Goal: Obtain resource: Download file/media

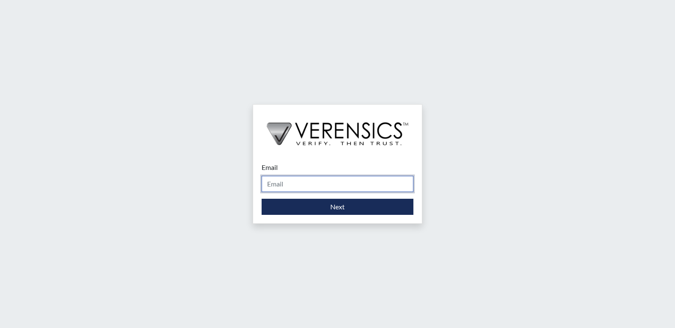
click at [315, 189] on input "Email" at bounding box center [338, 184] width 152 height 16
type input "[PERSON_NAME][EMAIL_ADDRESS][PERSON_NAME][DOMAIN_NAME]"
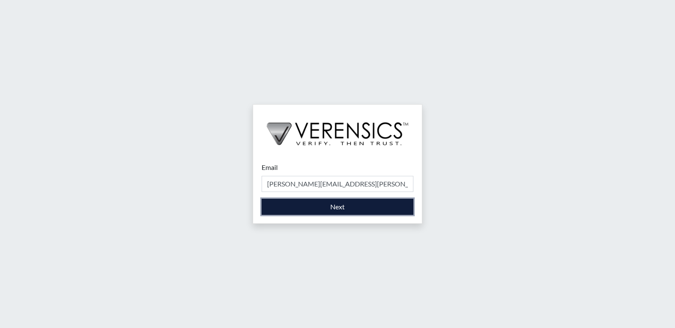
click at [313, 203] on button "Next" at bounding box center [338, 207] width 152 height 16
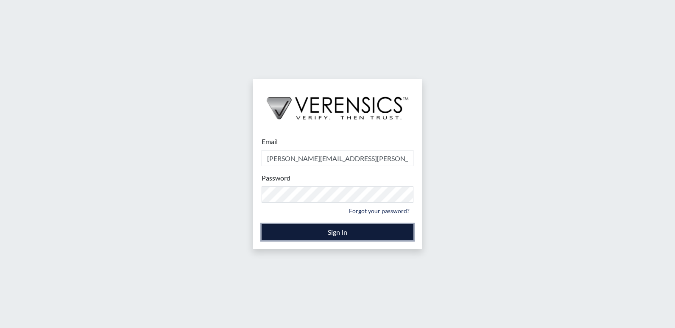
click at [340, 231] on button "Sign In" at bounding box center [338, 232] width 152 height 16
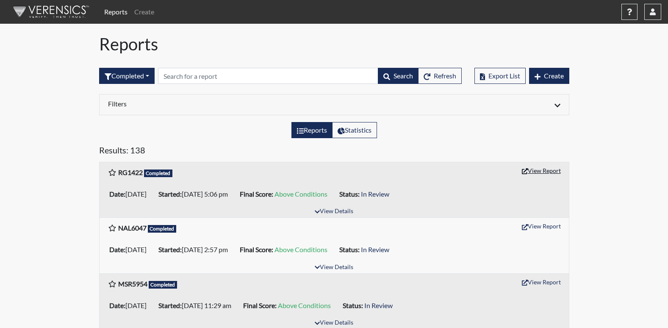
click at [550, 169] on button "View Report" at bounding box center [541, 170] width 47 height 13
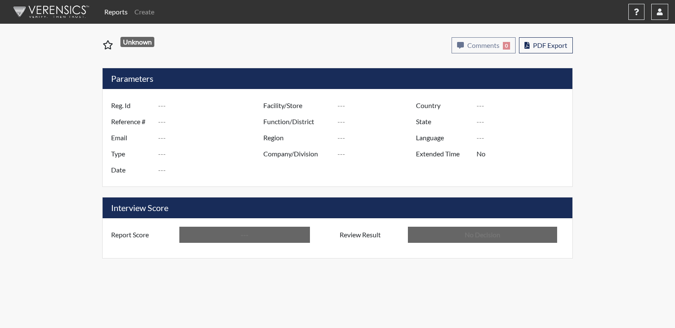
type input "RG1422"
type input "51441"
type input "---"
type input "Corrections Pre-Employment"
type input "[DATE]"
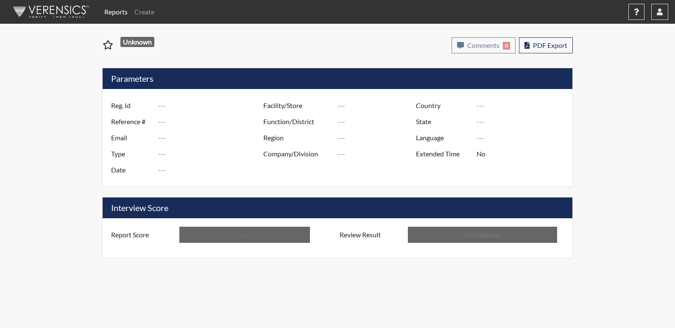
type input "[US_STATE] SP"
type input "[GEOGRAPHIC_DATA]"
type input "[US_STATE]"
type input "English"
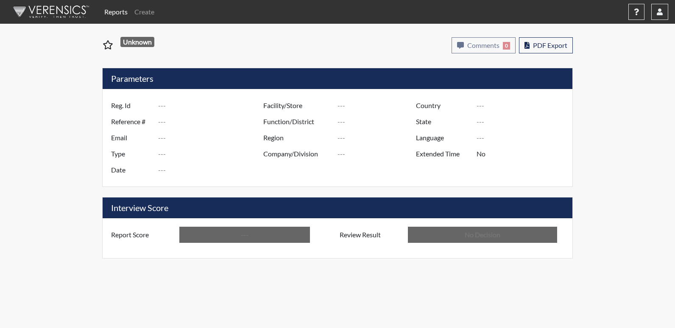
type input "Above Conditions"
type input "In Review"
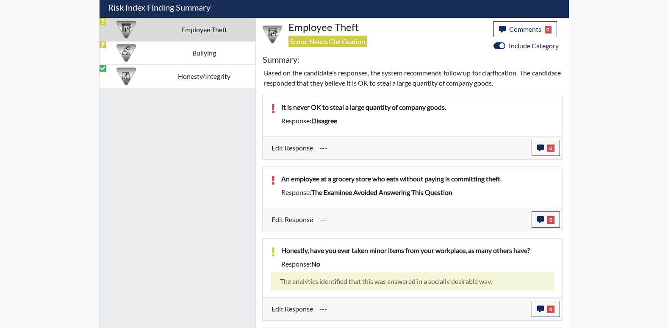
scroll to position [429, 0]
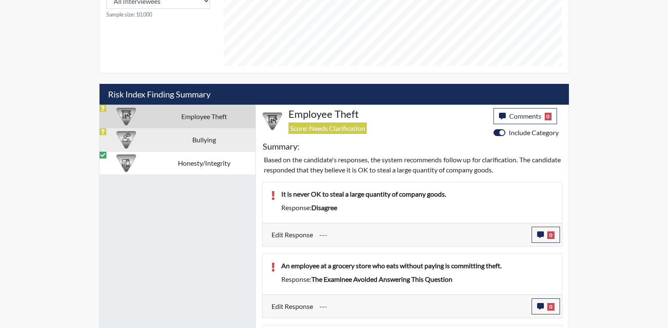
click at [190, 141] on td "Bullying" at bounding box center [204, 139] width 102 height 23
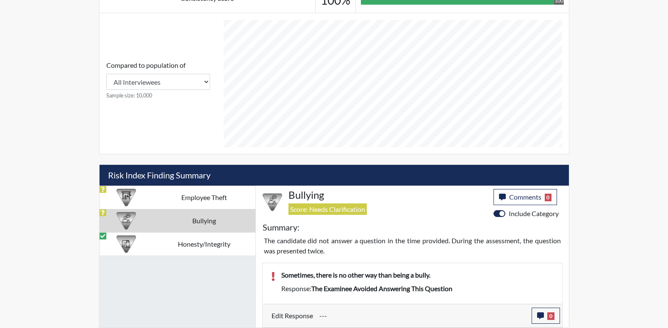
scroll to position [348, 0]
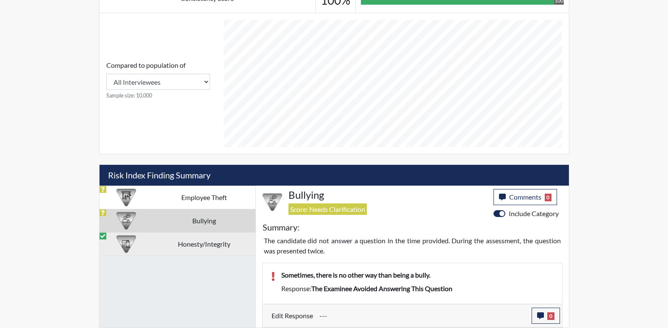
click at [204, 250] on td "Honesty/Integrity" at bounding box center [204, 243] width 102 height 23
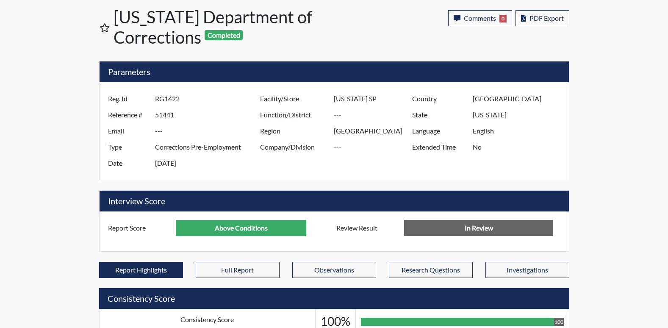
scroll to position [0, 0]
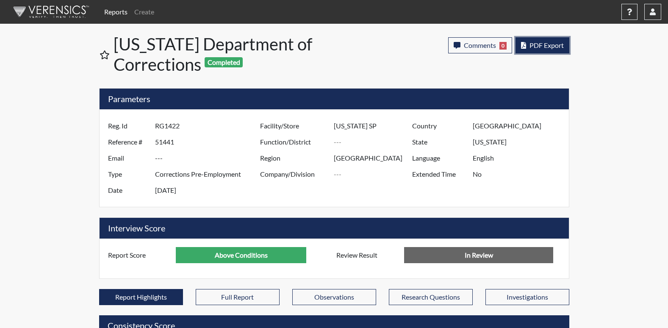
click at [534, 48] on span "PDF Export" at bounding box center [547, 45] width 34 height 8
